Goal: Check status: Check status

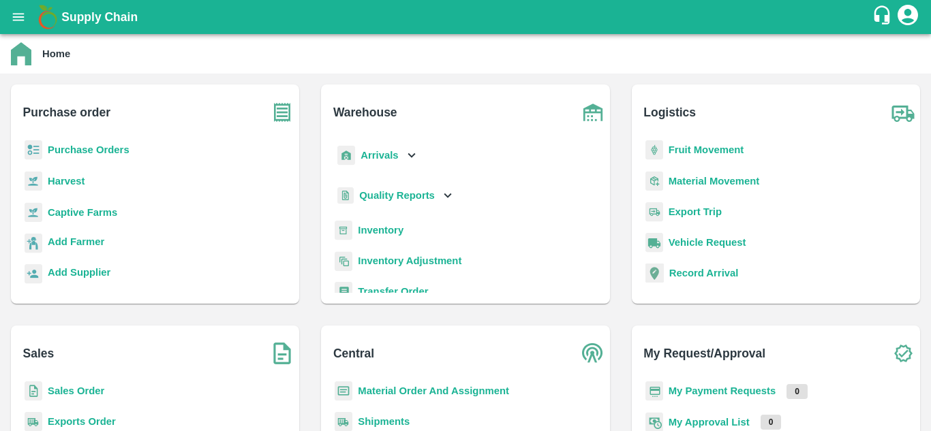
click at [82, 150] on b "Purchase Orders" at bounding box center [89, 149] width 82 height 11
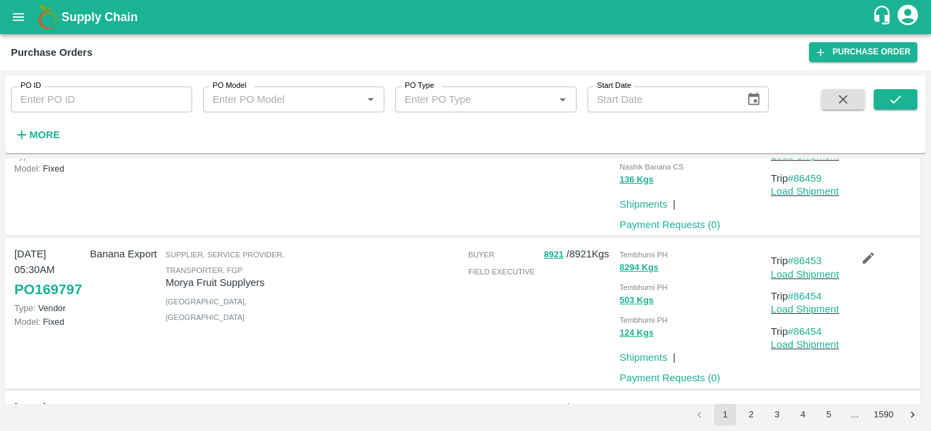
scroll to position [369, 0]
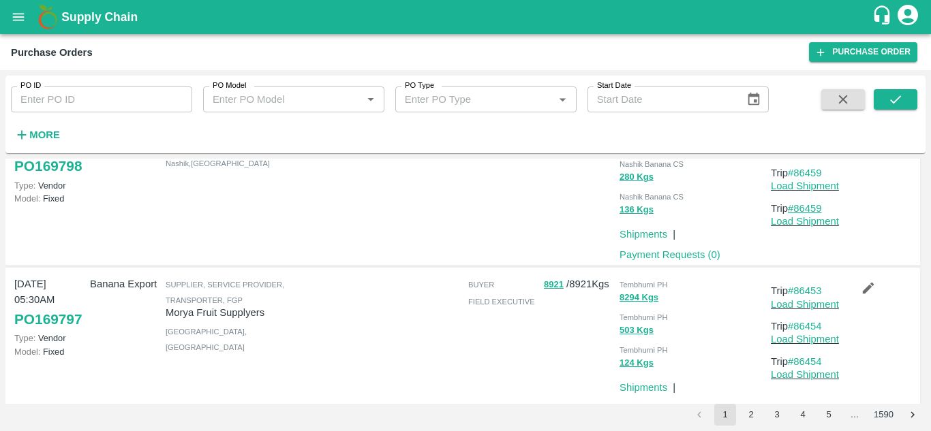
click at [806, 214] on link "#86459" at bounding box center [804, 208] width 34 height 11
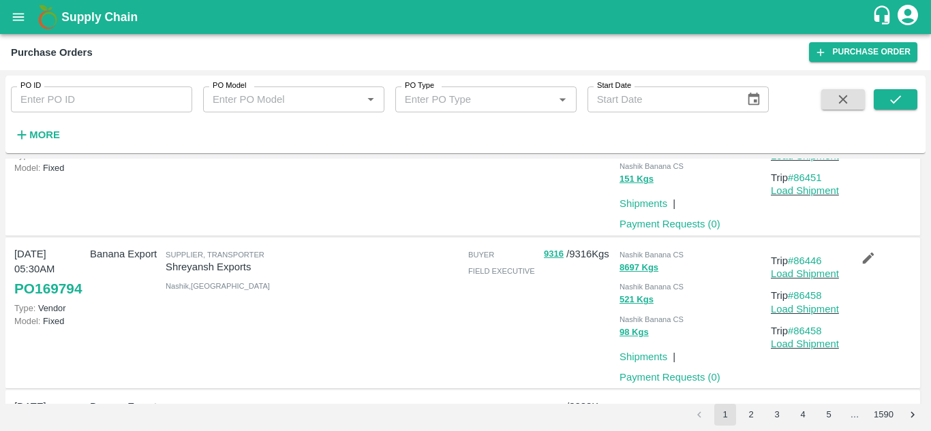
scroll to position [860, 0]
click at [808, 182] on link "#86451" at bounding box center [804, 176] width 34 height 11
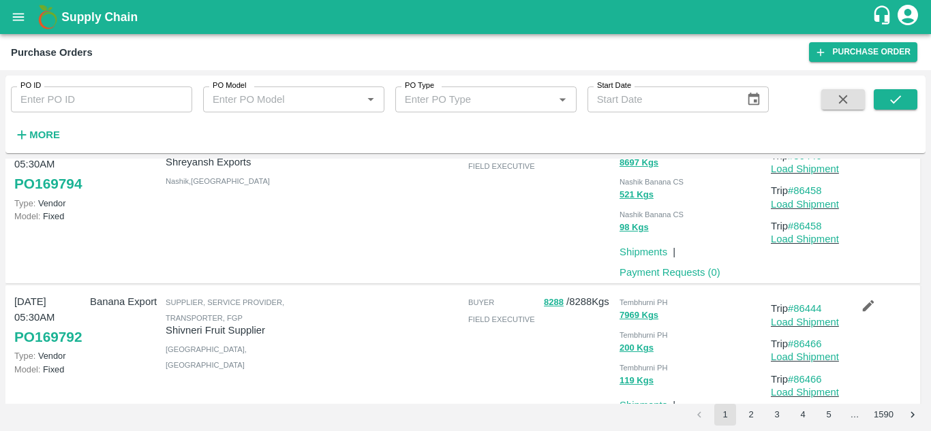
scroll to position [963, 0]
click at [804, 232] on link "#86458" at bounding box center [804, 226] width 34 height 11
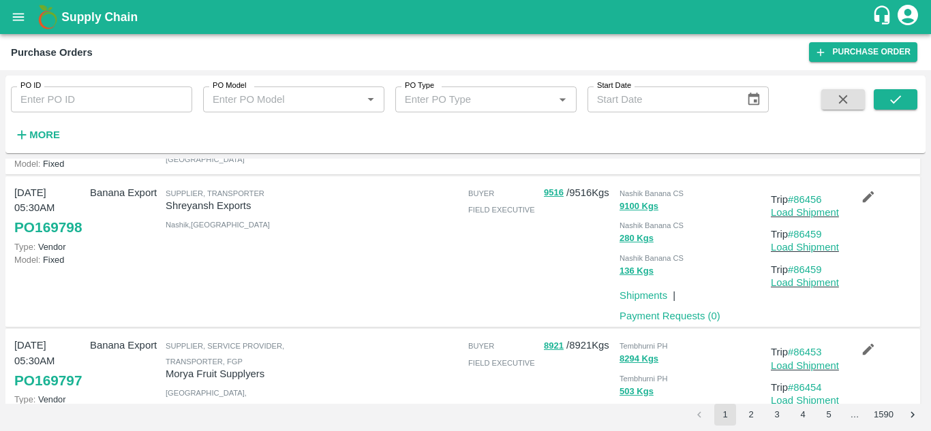
scroll to position [311, 0]
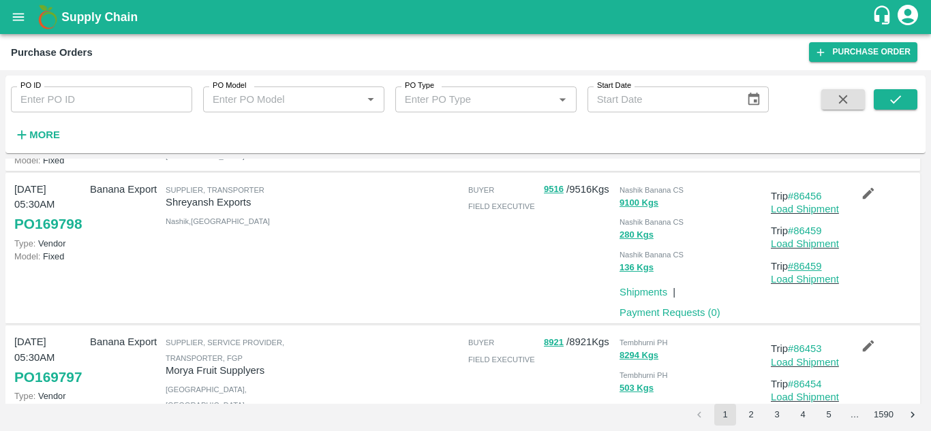
click at [797, 272] on link "#86459" at bounding box center [804, 266] width 34 height 11
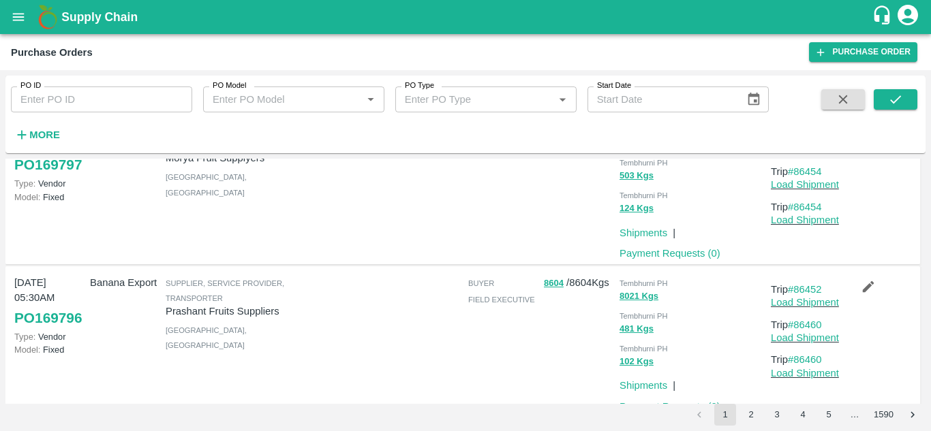
scroll to position [525, 0]
click at [807, 211] on link "#86454" at bounding box center [804, 205] width 34 height 11
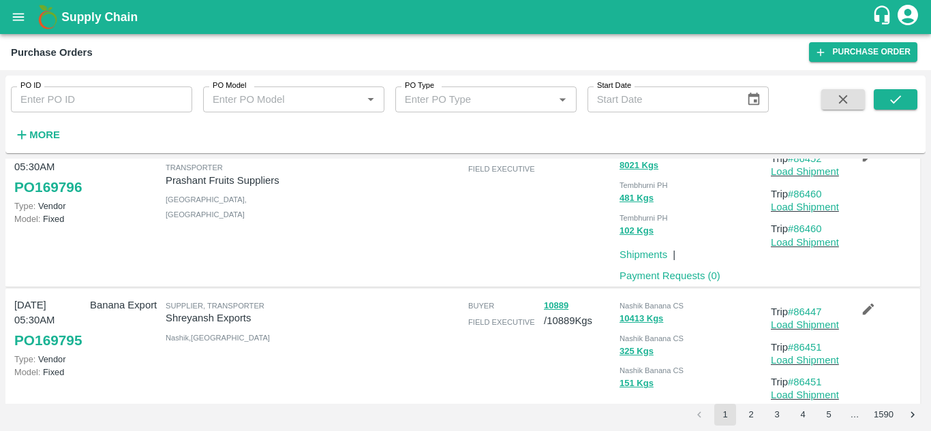
scroll to position [655, 0]
click at [814, 234] on link "#86460" at bounding box center [804, 228] width 34 height 11
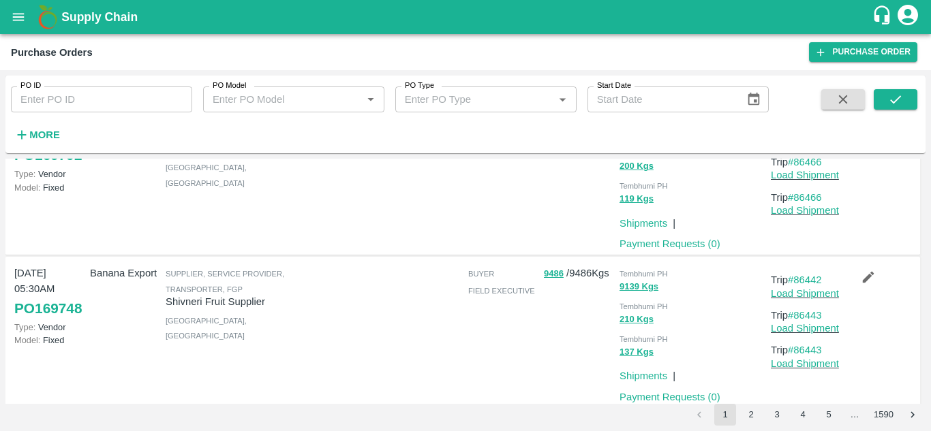
scroll to position [1144, 0]
click at [806, 204] on link "#86466" at bounding box center [804, 198] width 34 height 11
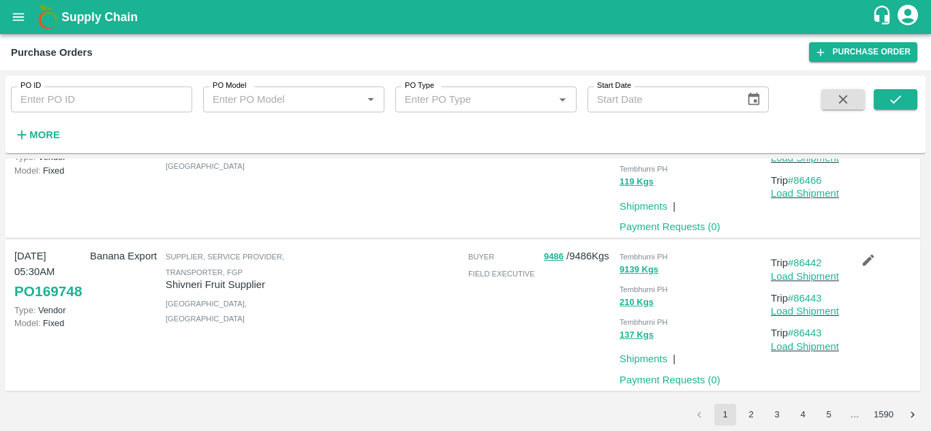
scroll to position [1225, 0]
click at [802, 332] on link "#86443" at bounding box center [804, 333] width 34 height 11
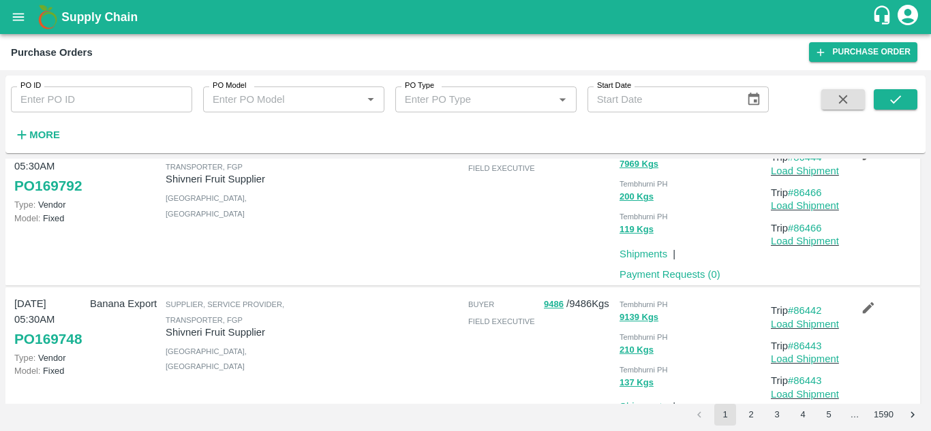
scroll to position [1114, 0]
click at [809, 234] on link "#86466" at bounding box center [804, 228] width 34 height 11
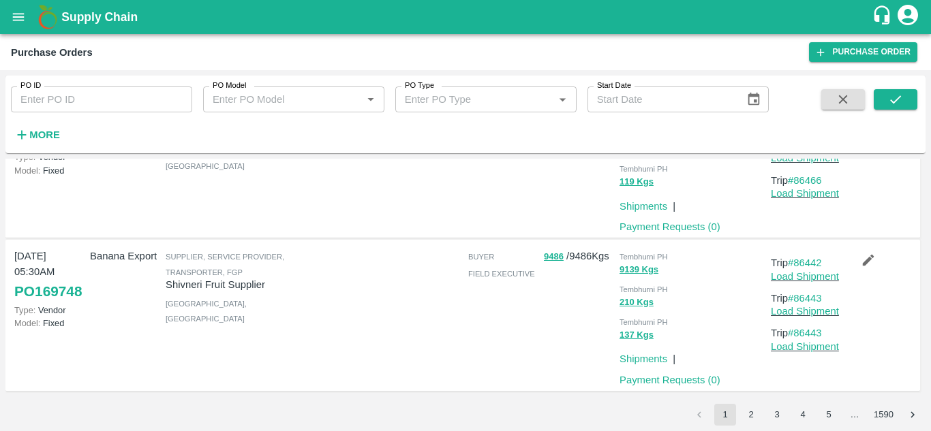
scroll to position [1225, 0]
